Goal: Contribute content: Add original content to the website for others to see

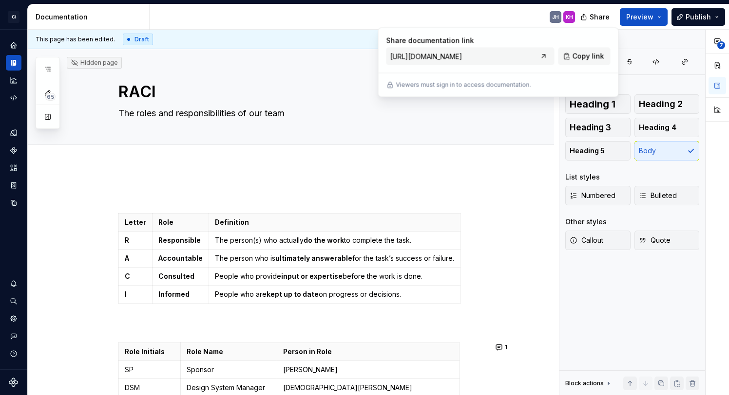
click at [428, 15] on div "JH KH" at bounding box center [366, 16] width 433 height 25
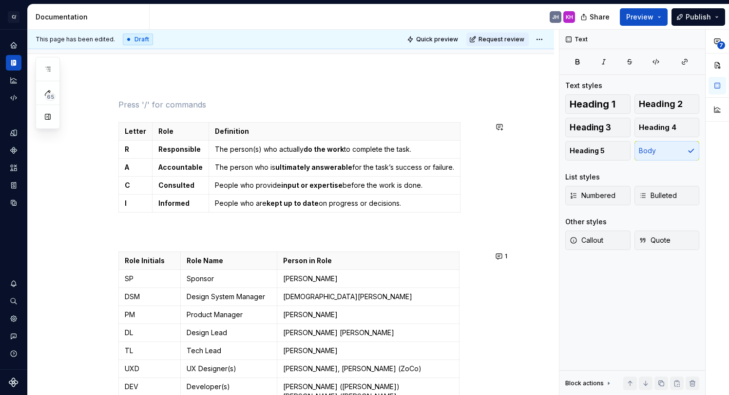
scroll to position [95, 0]
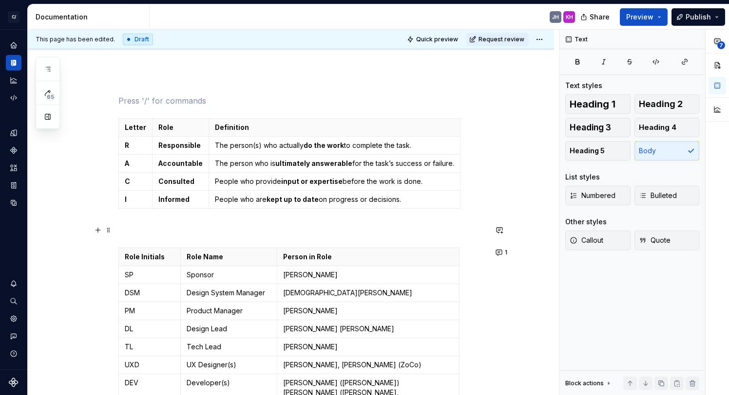
click at [126, 230] on p at bounding box center [302, 231] width 368 height 12
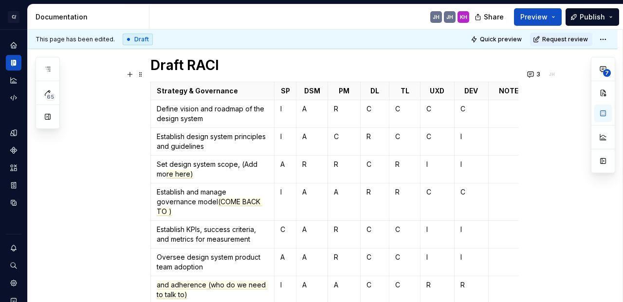
scroll to position [455, 0]
click at [182, 169] on span "re here)" at bounding box center [180, 173] width 27 height 9
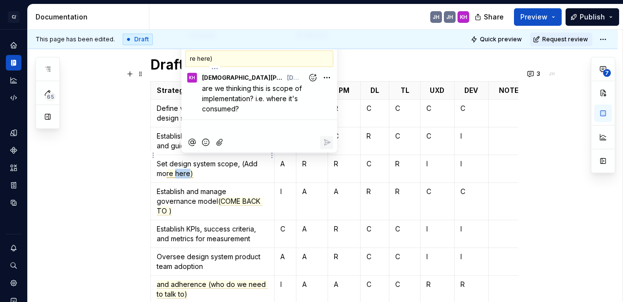
click at [182, 169] on span "re here)" at bounding box center [180, 173] width 27 height 9
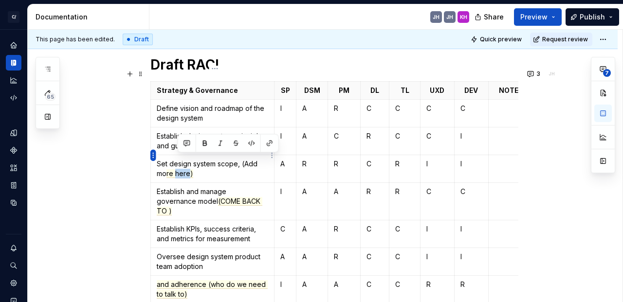
click at [153, 157] on html "C/ Cord KH Design system data Documentation JH JH KH Share Preview Publish 65 P…" at bounding box center [311, 151] width 623 height 302
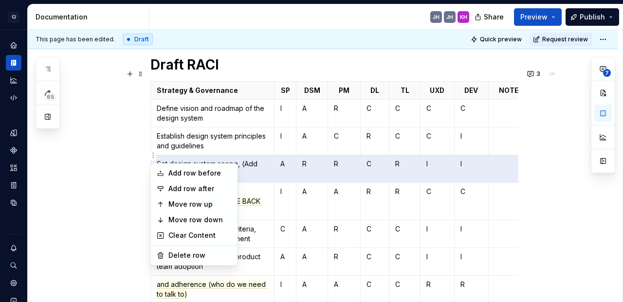
click at [121, 148] on html "C/ Cord KH Design system data Documentation JH JH KH Share Preview Publish 65 P…" at bounding box center [311, 151] width 623 height 302
type textarea "*"
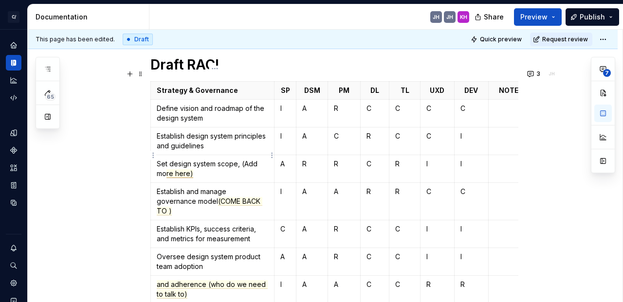
click at [183, 169] on span "re here)" at bounding box center [180, 173] width 27 height 9
click at [189, 169] on span "re here)" at bounding box center [180, 173] width 27 height 9
click at [216, 163] on p "Set design system scope, (Add mo re here)" at bounding box center [213, 168] width 112 height 19
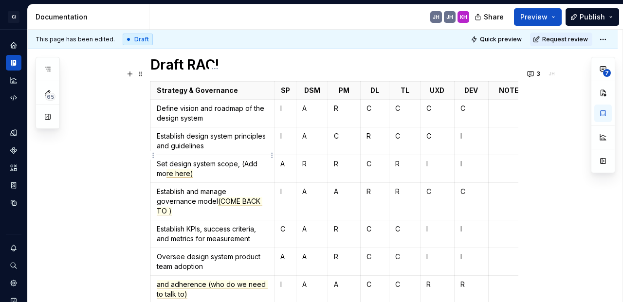
click at [184, 169] on span "re here)" at bounding box center [180, 173] width 27 height 9
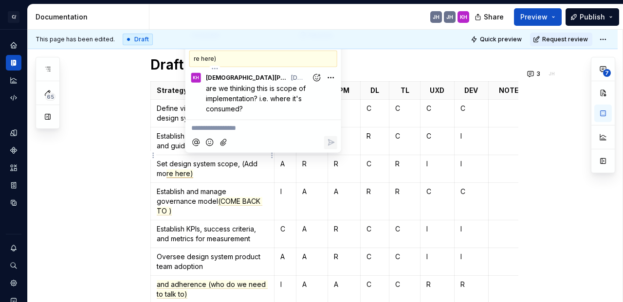
click at [218, 130] on p "**********" at bounding box center [263, 128] width 144 height 10
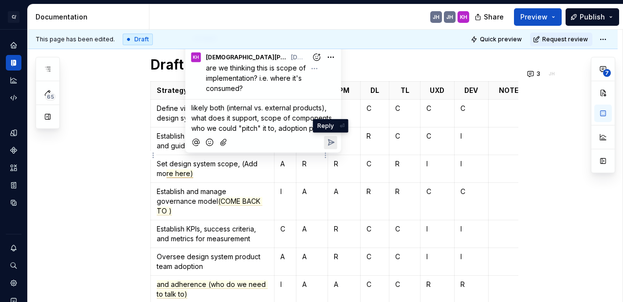
click at [333, 145] on icon "Reply" at bounding box center [331, 143] width 10 height 10
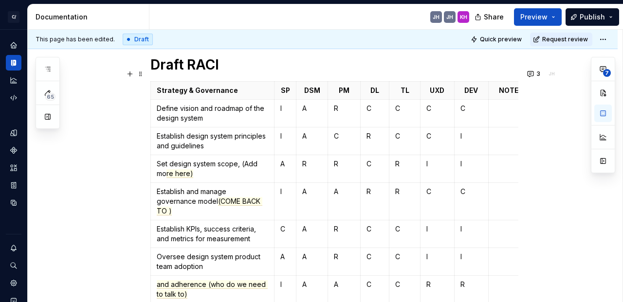
click at [375, 159] on p "C" at bounding box center [375, 164] width 17 height 10
click at [153, 155] on html "C/ Cord KH Design system data Documentation JH JH KH Share Preview Publish 65 P…" at bounding box center [311, 151] width 623 height 302
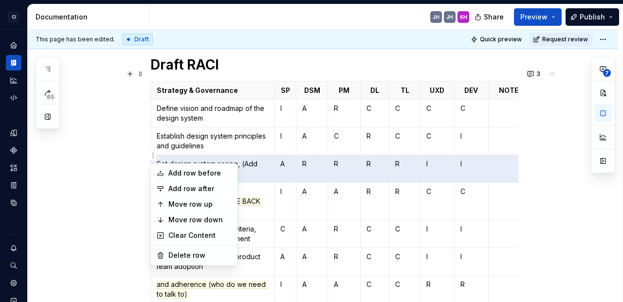
click at [124, 156] on html "C/ Cord KH Design system data Documentation JH JH KH Share Preview Publish 65 P…" at bounding box center [311, 151] width 623 height 302
type textarea "*"
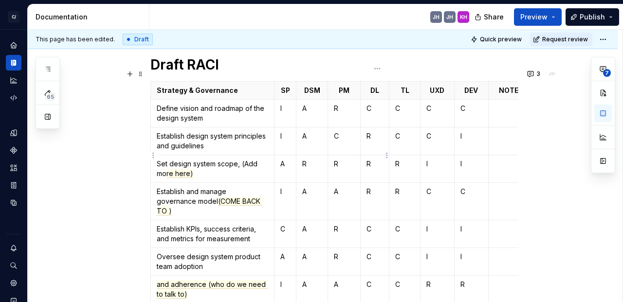
click at [374, 159] on p "R" at bounding box center [375, 164] width 17 height 10
click at [309, 159] on p "R" at bounding box center [311, 164] width 19 height 10
click at [182, 169] on span "re here)" at bounding box center [180, 173] width 27 height 9
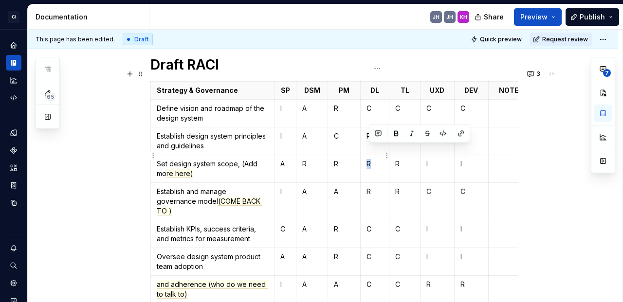
click at [373, 159] on p "R" at bounding box center [375, 164] width 17 height 10
drag, startPoint x: 397, startPoint y: 150, endPoint x: 403, endPoint y: 149, distance: 5.9
click at [403, 155] on td "R" at bounding box center [405, 169] width 31 height 28
click at [374, 159] on p "R" at bounding box center [375, 164] width 17 height 10
click at [184, 169] on span "re here)" at bounding box center [180, 173] width 27 height 9
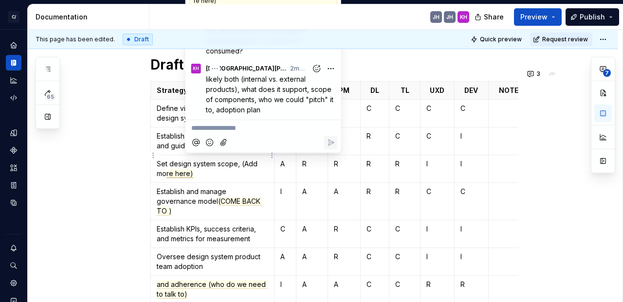
click at [220, 129] on p "**********" at bounding box center [263, 128] width 144 height 10
click at [329, 144] on icon "Reply" at bounding box center [331, 143] width 6 height 6
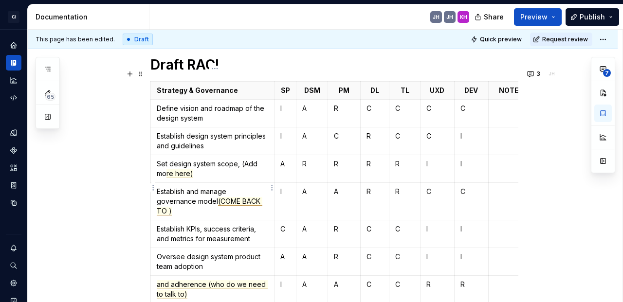
click at [246, 197] on span "(COME BACK TO )" at bounding box center [210, 206] width 106 height 19
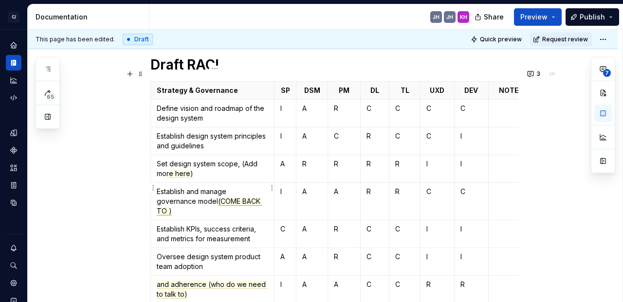
click at [163, 197] on span "(COME BACK TO )" at bounding box center [210, 206] width 106 height 19
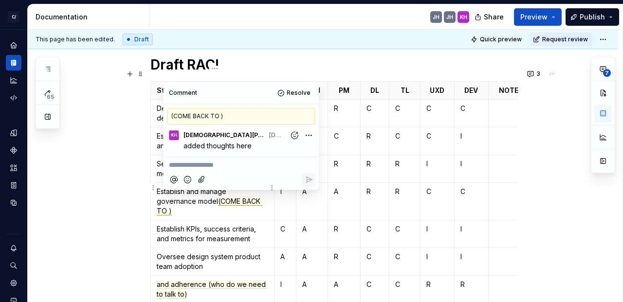
click at [187, 166] on p "**********" at bounding box center [241, 166] width 144 height 10
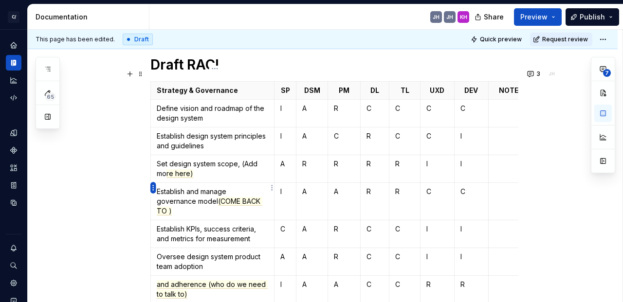
click at [153, 188] on html "C/ Cord KH Design system data Documentation JH JH KH Share Preview Publish 65 P…" at bounding box center [311, 151] width 623 height 302
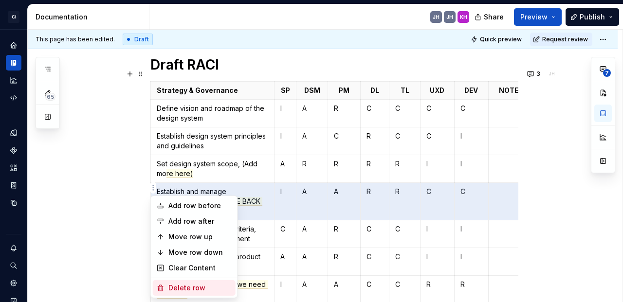
click at [186, 286] on div "Delete row" at bounding box center [200, 288] width 63 height 10
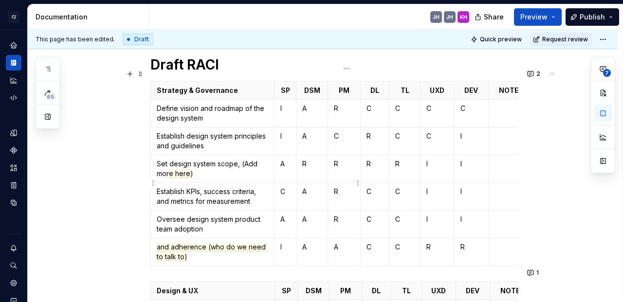
click at [345, 187] on p "R" at bounding box center [344, 192] width 20 height 10
click at [208, 243] on span "and adherence (who do we need to talk to)" at bounding box center [212, 252] width 111 height 19
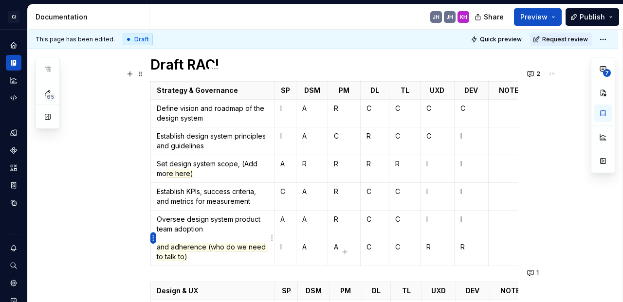
click at [150, 240] on html "C/ Cord KH Design system data Documentation JH JH KH Share Preview Publish 65 P…" at bounding box center [311, 151] width 623 height 302
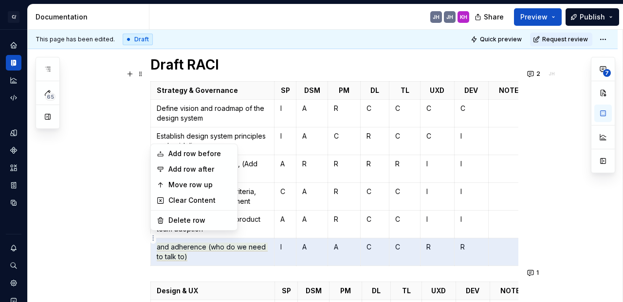
click at [105, 236] on html "C/ Cord KH Design system data Documentation JH JH KH Share Preview Publish 65 P…" at bounding box center [311, 151] width 623 height 302
click at [153, 236] on html "C/ Cord KH Design system data Documentation JH JH KH Share Preview Publish 65 P…" at bounding box center [311, 151] width 623 height 302
click at [121, 248] on html "C/ Cord KH Design system data Documentation JH JH KH Share Preview Publish 65 P…" at bounding box center [311, 151] width 623 height 302
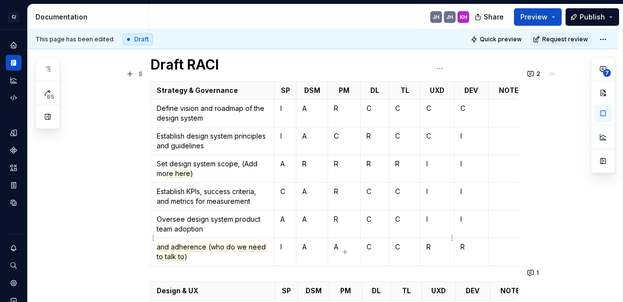
click at [441, 243] on p "R" at bounding box center [438, 248] width 22 height 10
click at [467, 243] on p "R" at bounding box center [471, 248] width 21 height 10
type textarea "*"
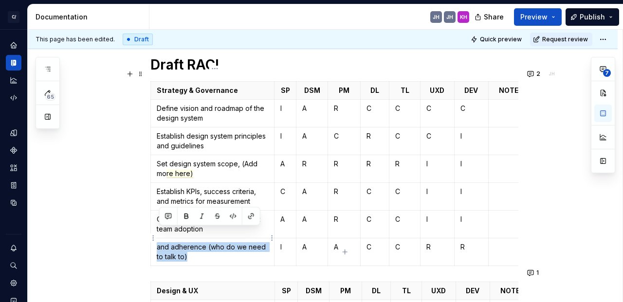
drag, startPoint x: 192, startPoint y: 242, endPoint x: 156, endPoint y: 233, distance: 37.2
click at [156, 239] on td "and adherence (who do we need to talk to)" at bounding box center [213, 253] width 124 height 28
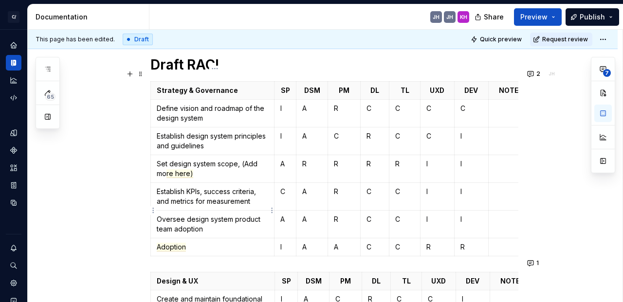
click at [217, 219] on p "Oversee design system product team adoption" at bounding box center [213, 224] width 112 height 19
click at [200, 243] on p "Adoption" at bounding box center [213, 248] width 112 height 10
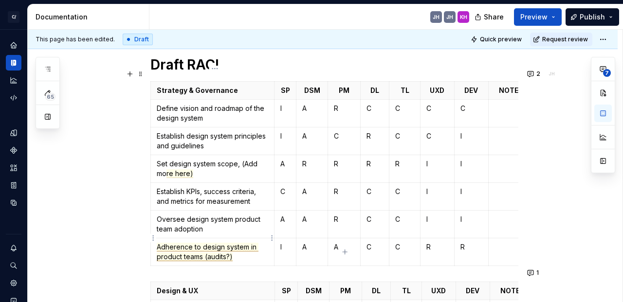
click at [181, 243] on span "Adherence to design system in product teams (audits?)" at bounding box center [208, 252] width 102 height 19
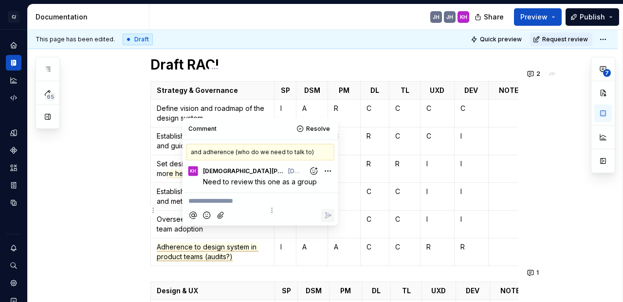
click at [225, 202] on p "**********" at bounding box center [260, 201] width 144 height 10
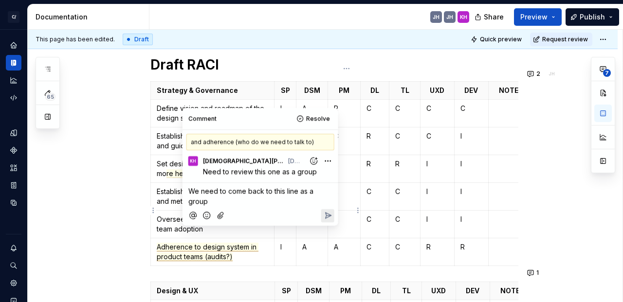
click at [328, 213] on icon "Reply" at bounding box center [328, 216] width 6 height 6
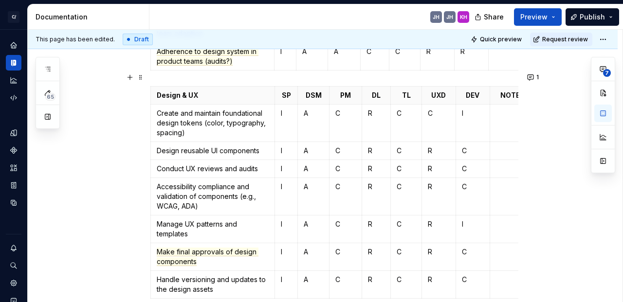
scroll to position [647, 0]
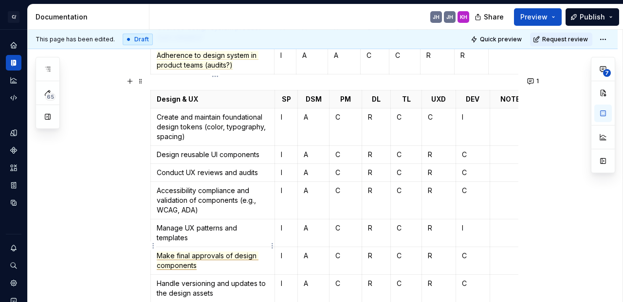
click at [187, 252] on span "Make final approvals of design components" at bounding box center [208, 261] width 102 height 19
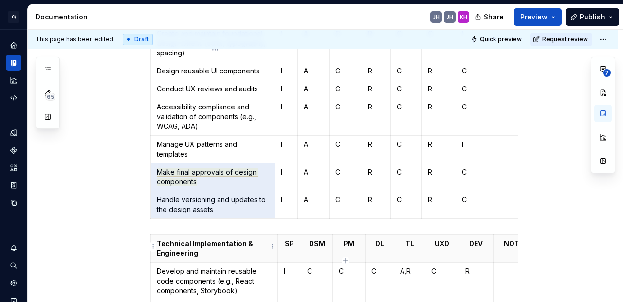
scroll to position [771, 0]
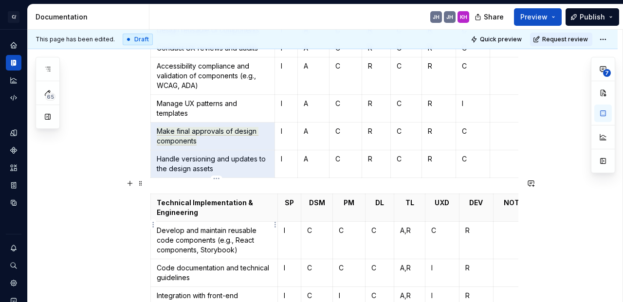
drag, startPoint x: 160, startPoint y: 239, endPoint x: 168, endPoint y: 175, distance: 64.8
click at [168, 175] on div "Letter Role Definition R Responsible The person(s) who actually do the work to …" at bounding box center [334, 238] width 368 height 1641
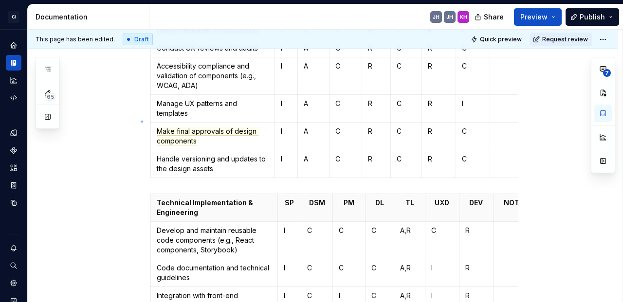
click at [142, 121] on div "This page has been edited. Draft Quick preview Request review Hidden page RACI …" at bounding box center [325, 166] width 595 height 273
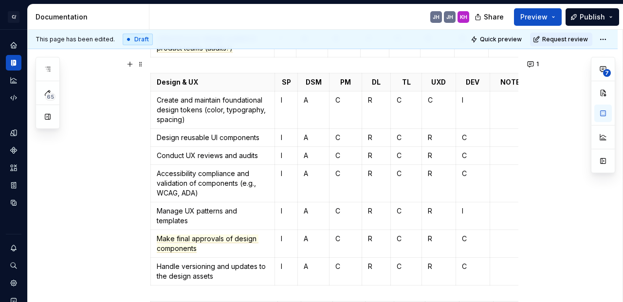
scroll to position [660, 0]
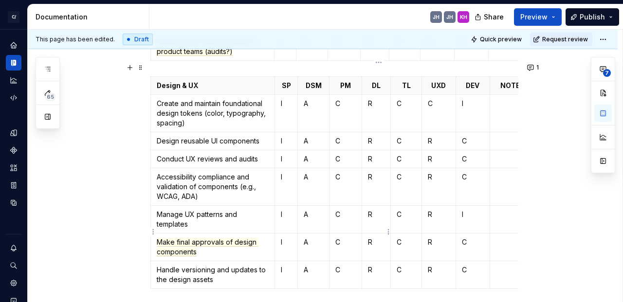
click at [371, 238] on p "R" at bounding box center [376, 243] width 17 height 10
click at [372, 238] on p "R" at bounding box center [376, 243] width 17 height 10
click at [211, 238] on span "Make final approvals of design components" at bounding box center [208, 247] width 102 height 19
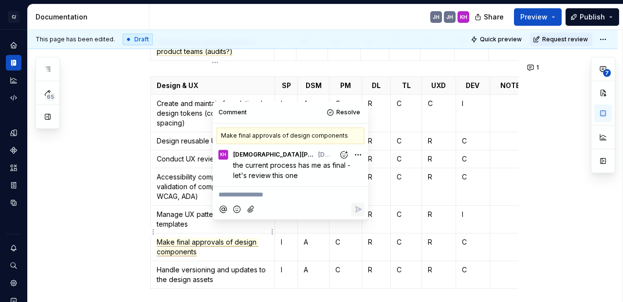
click at [237, 197] on p "**********" at bounding box center [291, 195] width 144 height 10
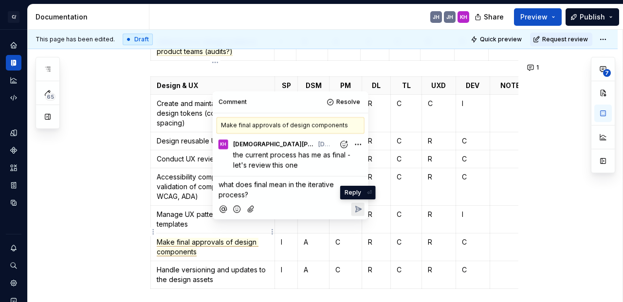
click at [356, 208] on icon "Reply" at bounding box center [359, 209] width 6 height 6
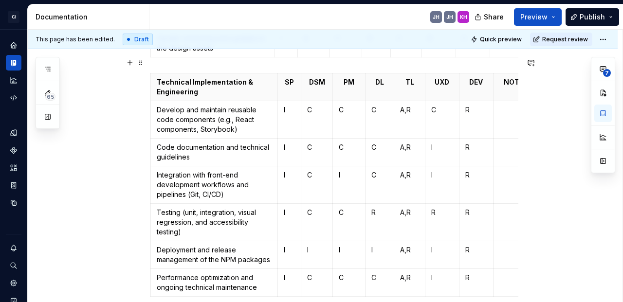
scroll to position [893, 0]
drag, startPoint x: 210, startPoint y: 207, endPoint x: 251, endPoint y: 206, distance: 40.9
click at [251, 207] on p "Testing (unit, integration, visual regression, and accessibility testing)" at bounding box center [214, 221] width 115 height 29
click at [222, 189] on button "button" at bounding box center [220, 189] width 14 height 14
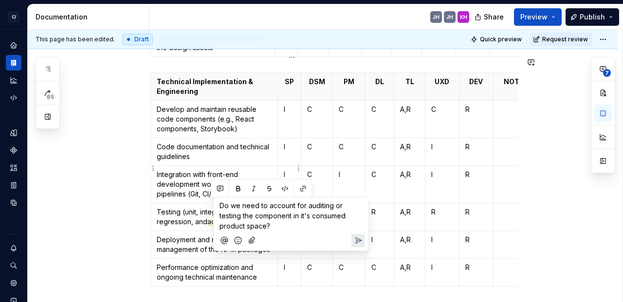
click at [361, 242] on icon "Send" at bounding box center [359, 241] width 10 height 10
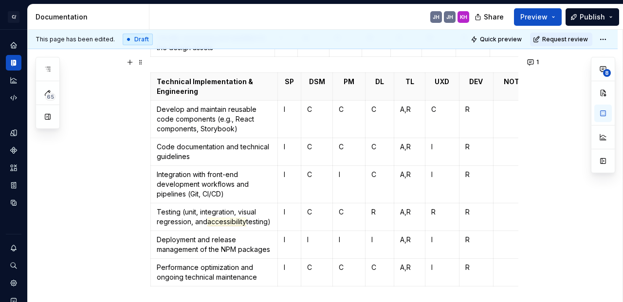
click at [102, 210] on div "Letter Role Definition R Responsible The person(s) who actually do the work to …" at bounding box center [323, 152] width 590 height 1757
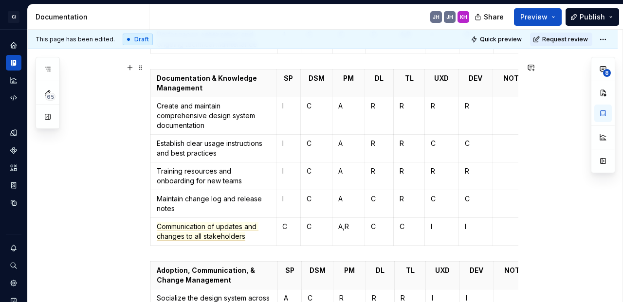
scroll to position [1124, 0]
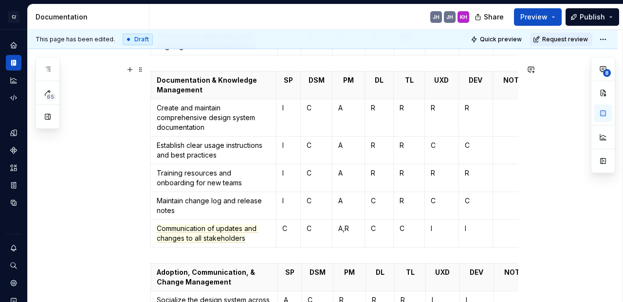
click at [152, 226] on table "Documentation & Knowledge Management SP DSM PM DL TL UXD DEV NOTES Create and m…" at bounding box center [344, 159] width 389 height 177
click at [155, 225] on html "C/ Cord KH Design system data Documentation JH JH KH Share Preview Publish 65 P…" at bounding box center [311, 151] width 623 height 302
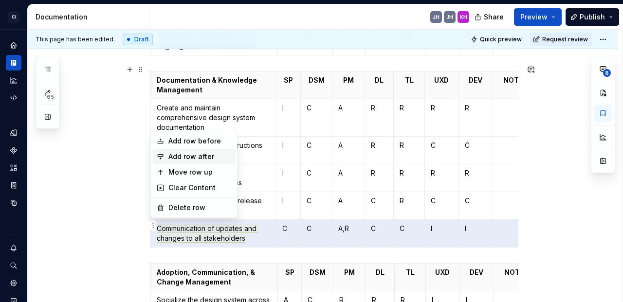
click at [184, 158] on div "Add row after" at bounding box center [200, 157] width 63 height 10
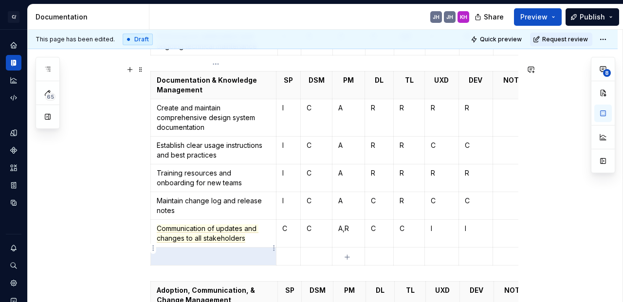
click at [182, 252] on p at bounding box center [213, 257] width 113 height 10
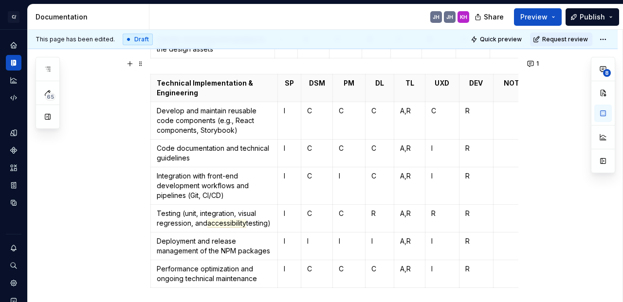
scroll to position [890, 0]
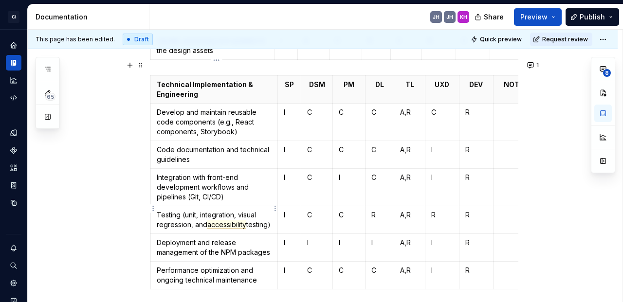
click at [227, 221] on span "accessibility" at bounding box center [226, 225] width 39 height 9
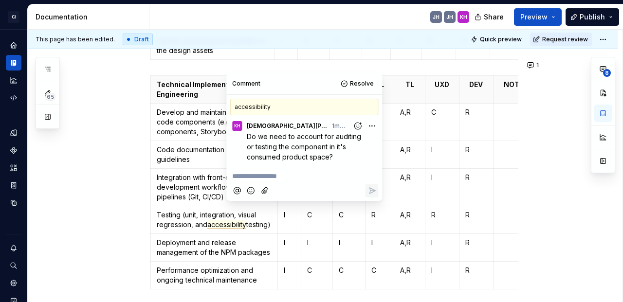
click at [123, 184] on div "Letter Role Definition R Responsible The person(s) who actually do the work to …" at bounding box center [323, 169] width 590 height 1785
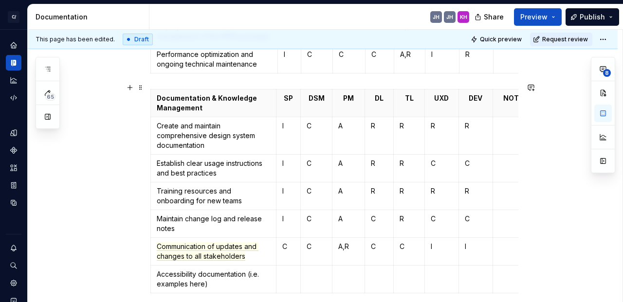
scroll to position [1107, 0]
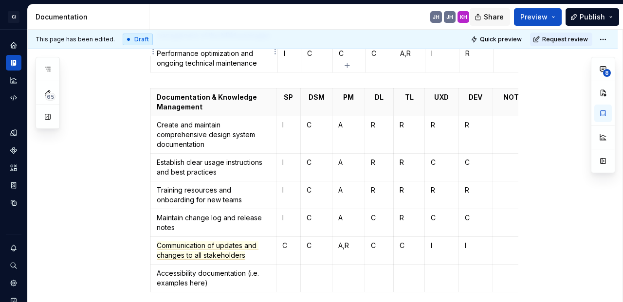
click at [497, 15] on span "Share" at bounding box center [494, 17] width 20 height 10
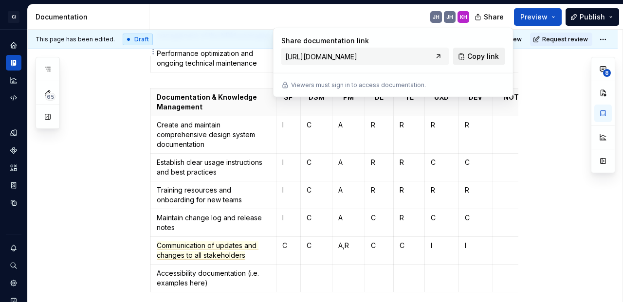
click at [480, 58] on span "Copy link" at bounding box center [484, 57] width 32 height 10
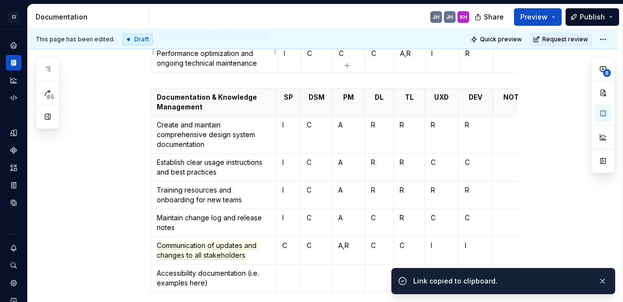
click at [370, 15] on div "JH JH KH" at bounding box center [314, 16] width 328 height 25
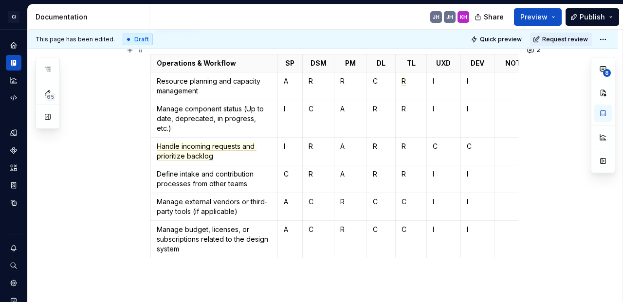
scroll to position [1629, 0]
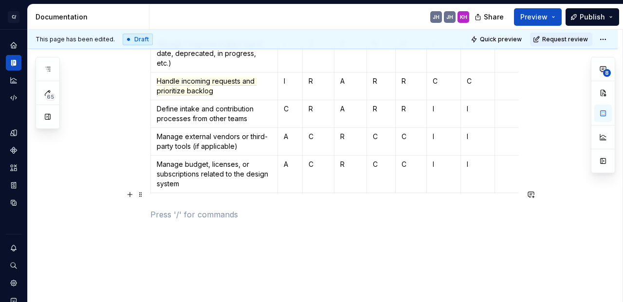
click at [183, 209] on p at bounding box center [334, 215] width 368 height 12
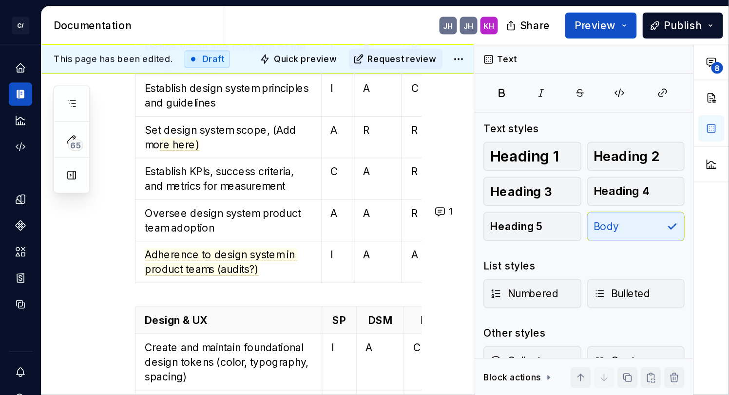
scroll to position [591, 0]
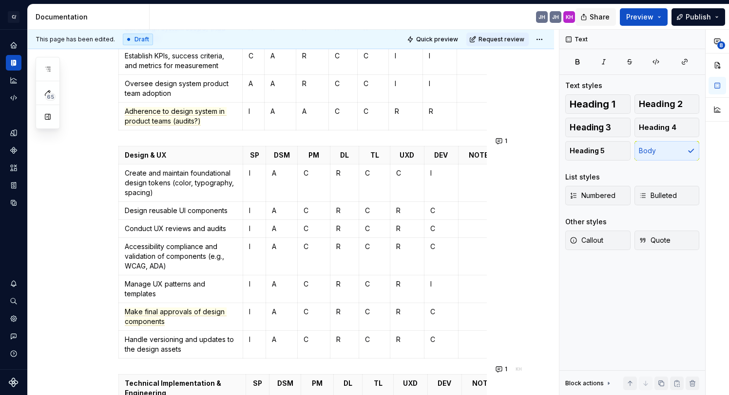
click at [595, 17] on span "Share" at bounding box center [599, 17] width 20 height 10
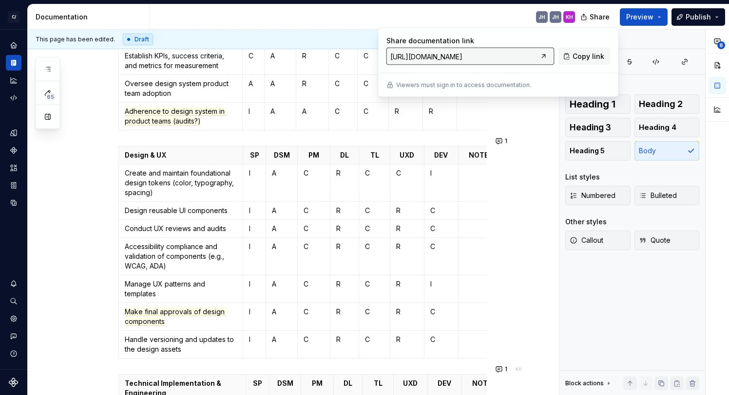
click at [453, 14] on div "JH JH KH" at bounding box center [366, 16] width 433 height 25
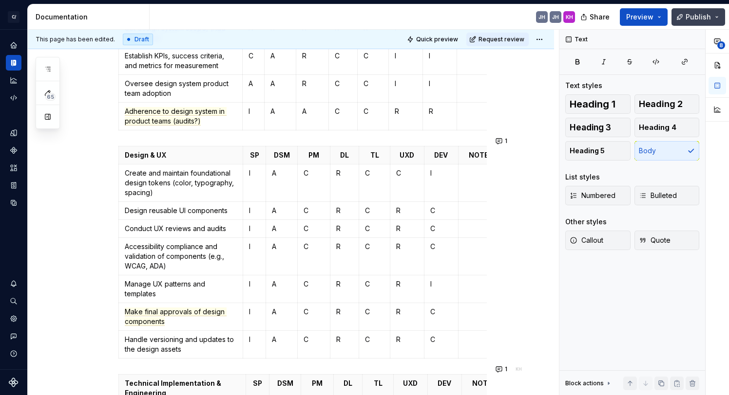
click at [699, 14] on button "Publish" at bounding box center [698, 17] width 54 height 18
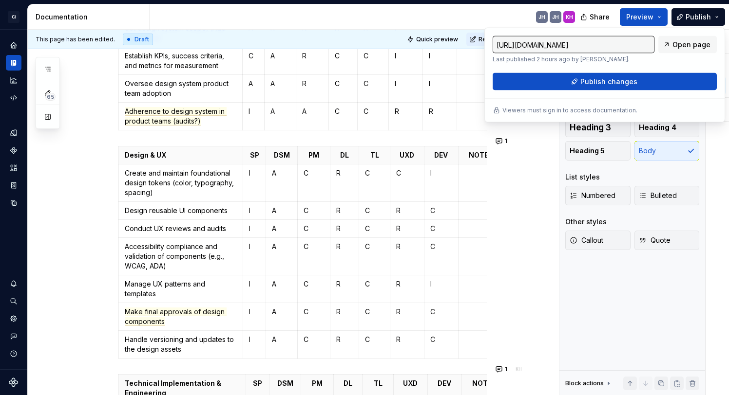
click at [392, 8] on div "JH JH KH" at bounding box center [366, 16] width 433 height 25
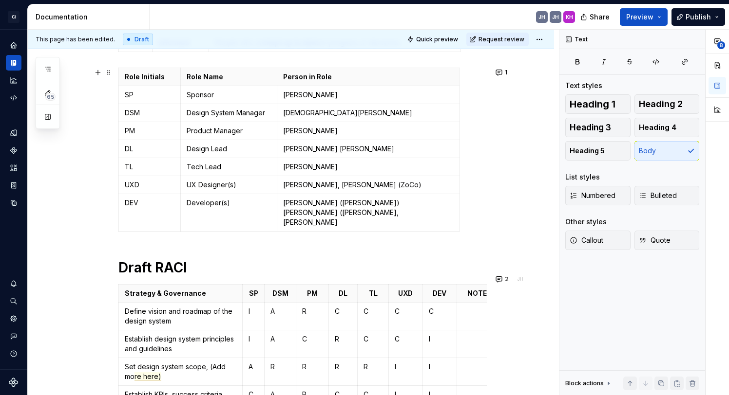
scroll to position [259, 0]
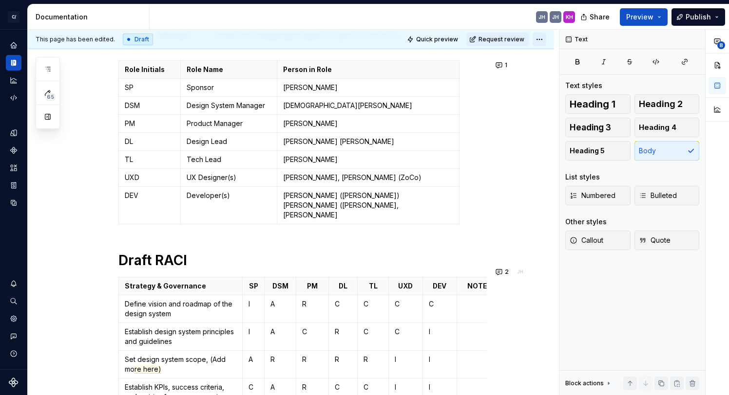
click at [542, 37] on html "C/ Cord KH Design system data Documentation JH JH KH Share Preview Publish 65 P…" at bounding box center [364, 197] width 729 height 395
click at [528, 160] on html "C/ Cord KH Design system data Documentation JH JH KH Share Preview Publish 65 P…" at bounding box center [364, 197] width 729 height 395
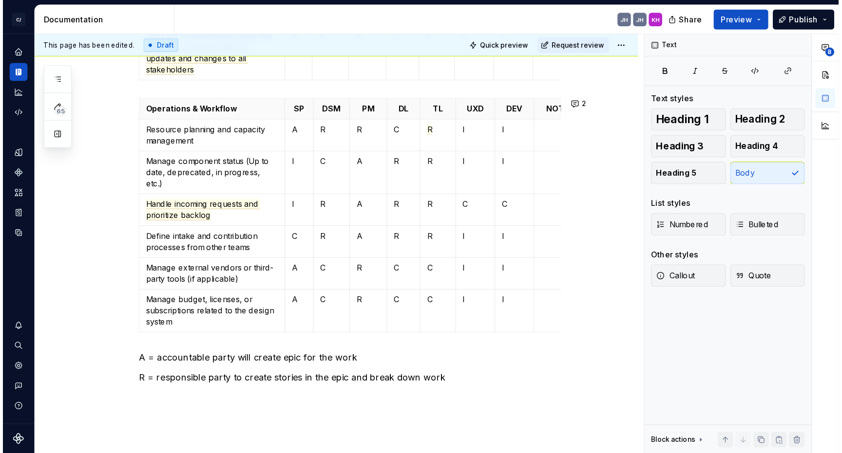
scroll to position [1591, 0]
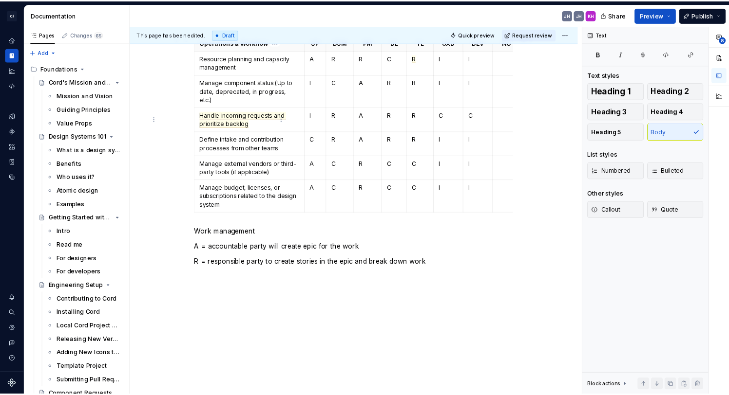
scroll to position [1568, 0]
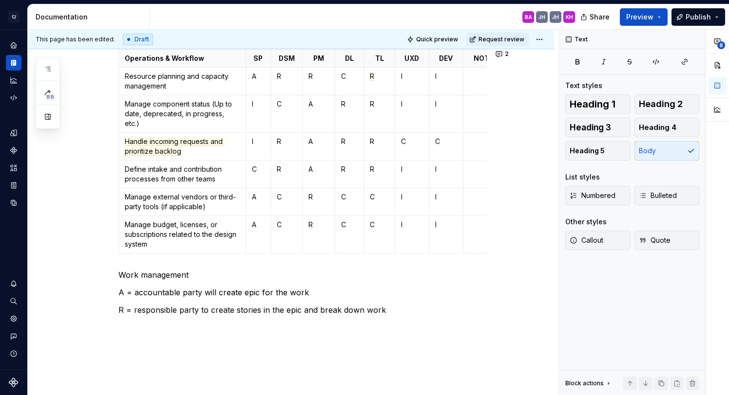
type textarea "*"
